Goal: Task Accomplishment & Management: Manage account settings

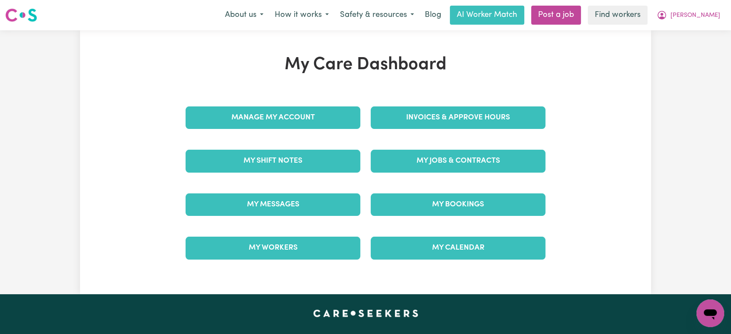
click at [219, 128] on link "Manage My Account" at bounding box center [273, 117] width 175 height 22
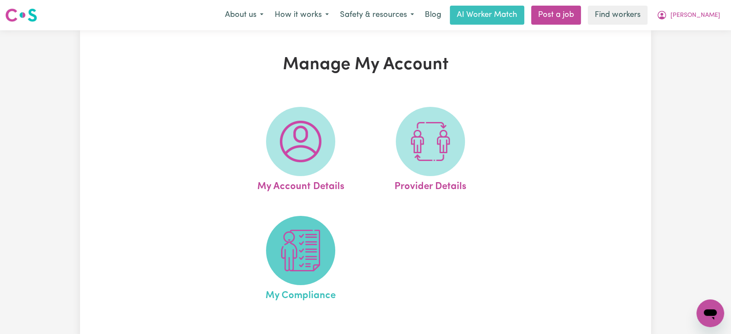
click at [314, 242] on img at bounding box center [301, 251] width 42 height 42
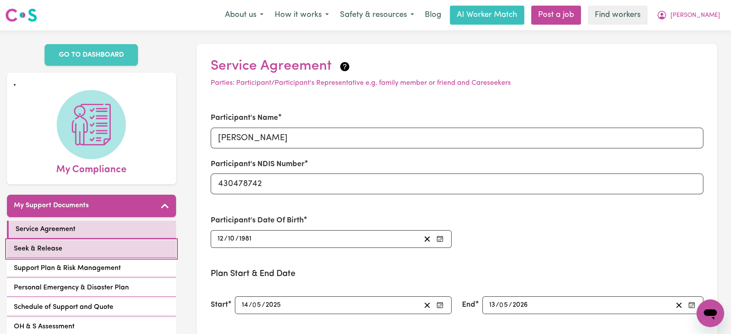
click at [93, 240] on link "Seek & Release" at bounding box center [91, 249] width 169 height 18
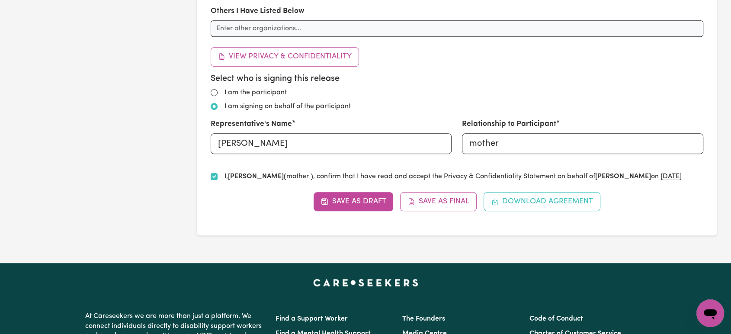
scroll to position [624, 0]
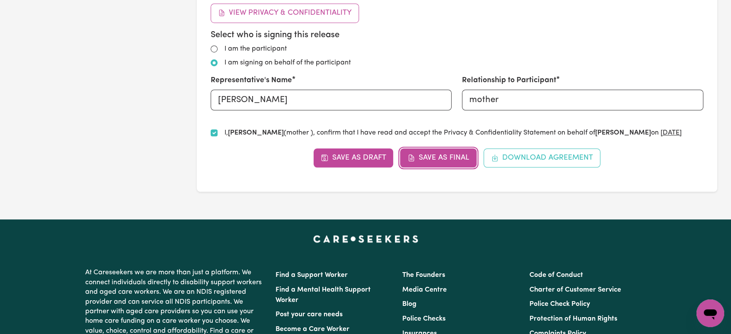
click at [461, 159] on button "Save as Final" at bounding box center [438, 157] width 77 height 19
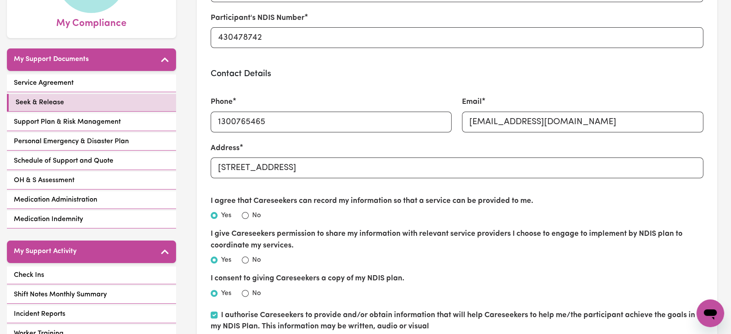
scroll to position [48, 0]
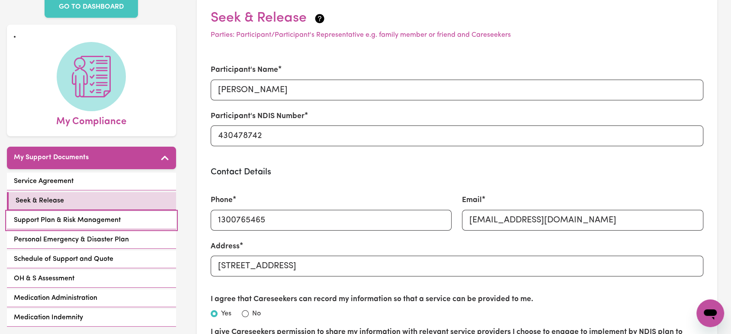
click at [119, 215] on span "Support Plan & Risk Management" at bounding box center [67, 220] width 107 height 10
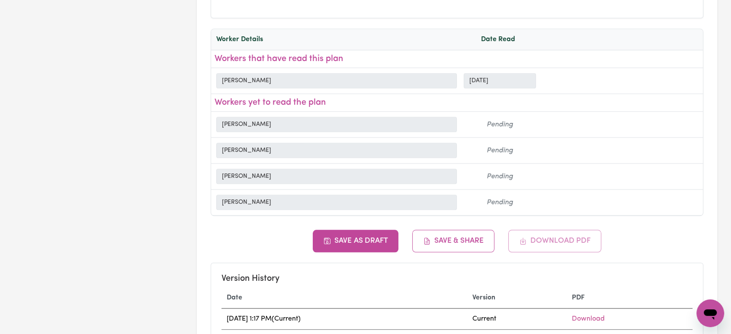
scroll to position [4218, 0]
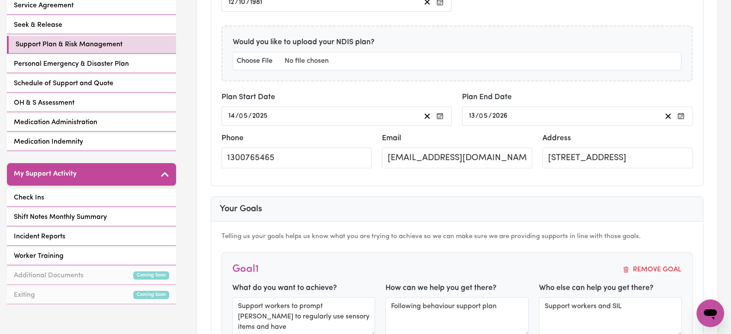
scroll to position [134, 0]
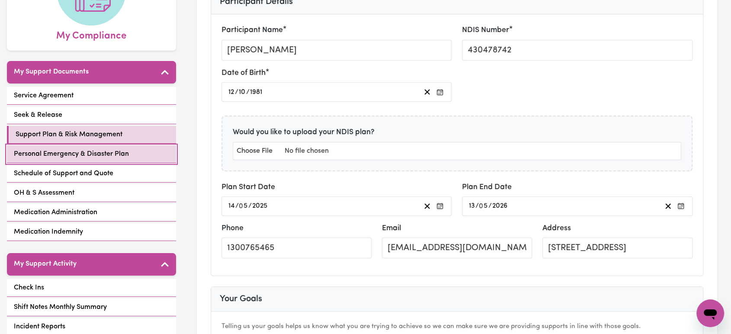
click at [92, 149] on span "Personal Emergency & Disaster Plan" at bounding box center [71, 154] width 115 height 10
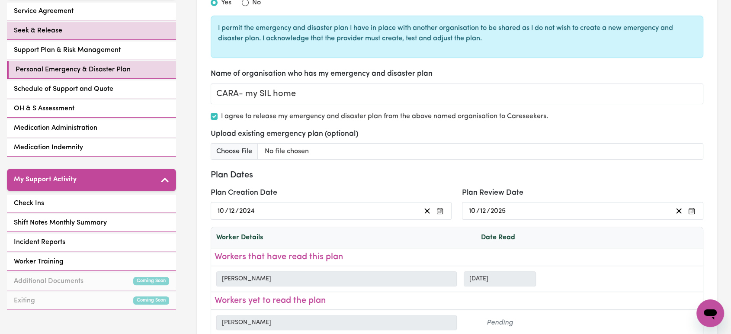
scroll to position [96, 0]
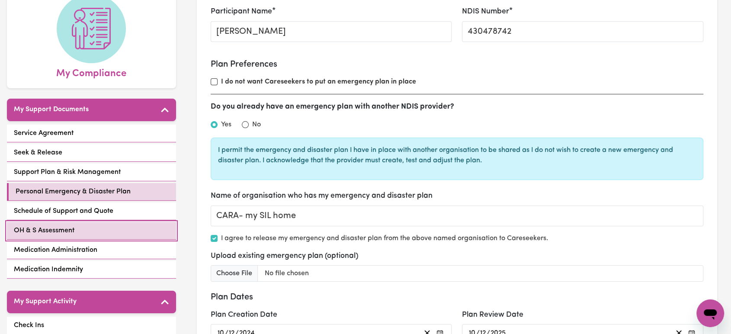
click at [99, 222] on link "OH & S Assessment" at bounding box center [91, 231] width 169 height 18
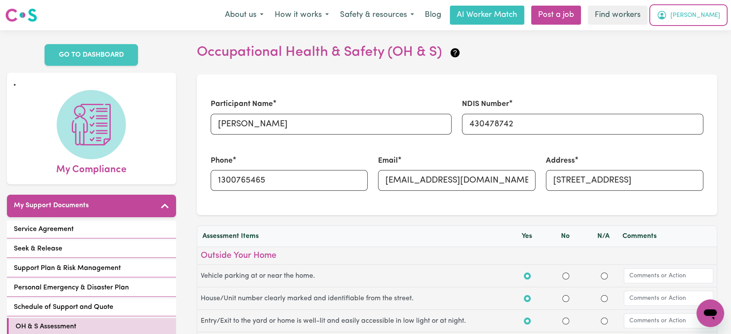
click at [695, 18] on span "[PERSON_NAME]" at bounding box center [695, 16] width 50 height 10
click at [699, 38] on link "My Dashboard" at bounding box center [691, 34] width 68 height 16
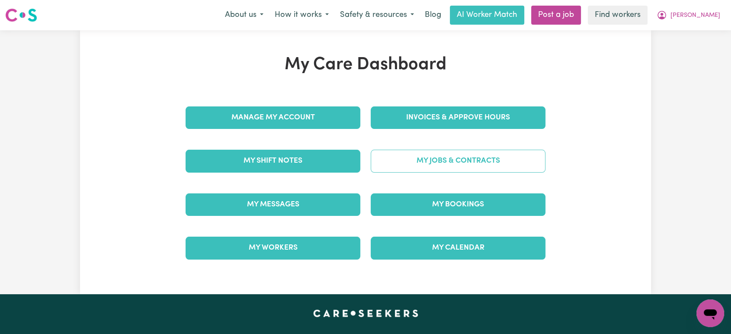
click at [439, 164] on link "My Jobs & Contracts" at bounding box center [458, 161] width 175 height 22
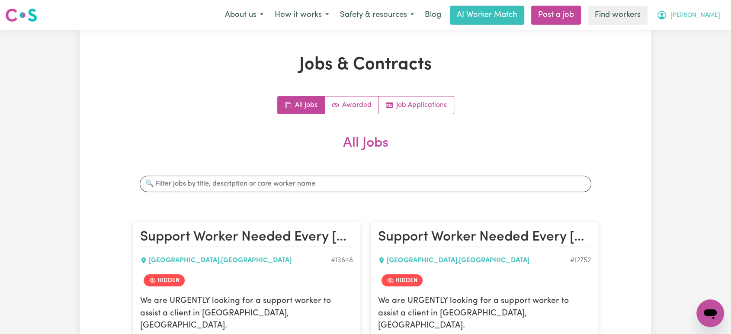
click at [692, 19] on button "[PERSON_NAME]" at bounding box center [688, 15] width 75 height 18
click at [697, 52] on link "Logout" at bounding box center [691, 50] width 68 height 16
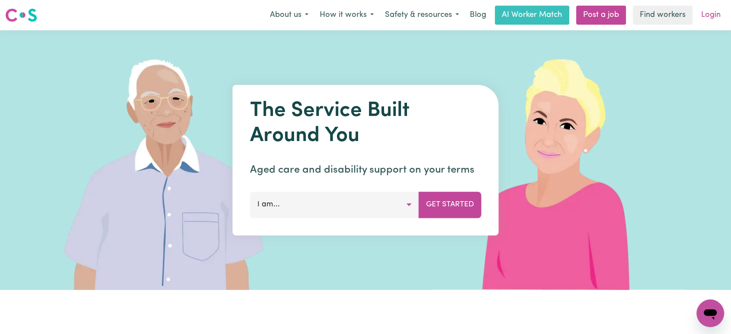
click at [714, 13] on link "Login" at bounding box center [711, 15] width 30 height 19
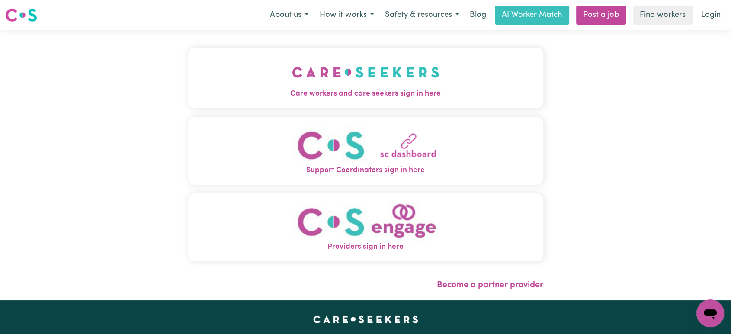
click at [317, 93] on span "Care workers and care seekers sign in here" at bounding box center [365, 93] width 355 height 11
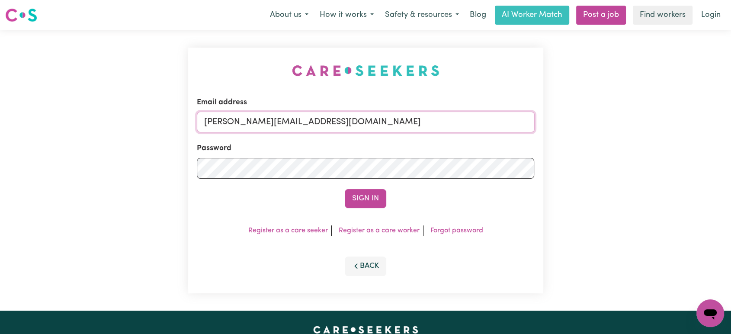
click at [380, 124] on input "[PERSON_NAME][EMAIL_ADDRESS][DOMAIN_NAME]" at bounding box center [366, 122] width 338 height 21
drag, startPoint x: 412, startPoint y: 118, endPoint x: 249, endPoint y: 120, distance: 163.0
click at [249, 120] on input "[EMAIL_ADDRESS][DOMAIN_NAME]" at bounding box center [366, 122] width 338 height 21
type input "[EMAIL_ADDRESS][DOMAIN_NAME]"
click at [356, 195] on button "Sign In" at bounding box center [366, 198] width 42 height 19
